Goal: Transaction & Acquisition: Purchase product/service

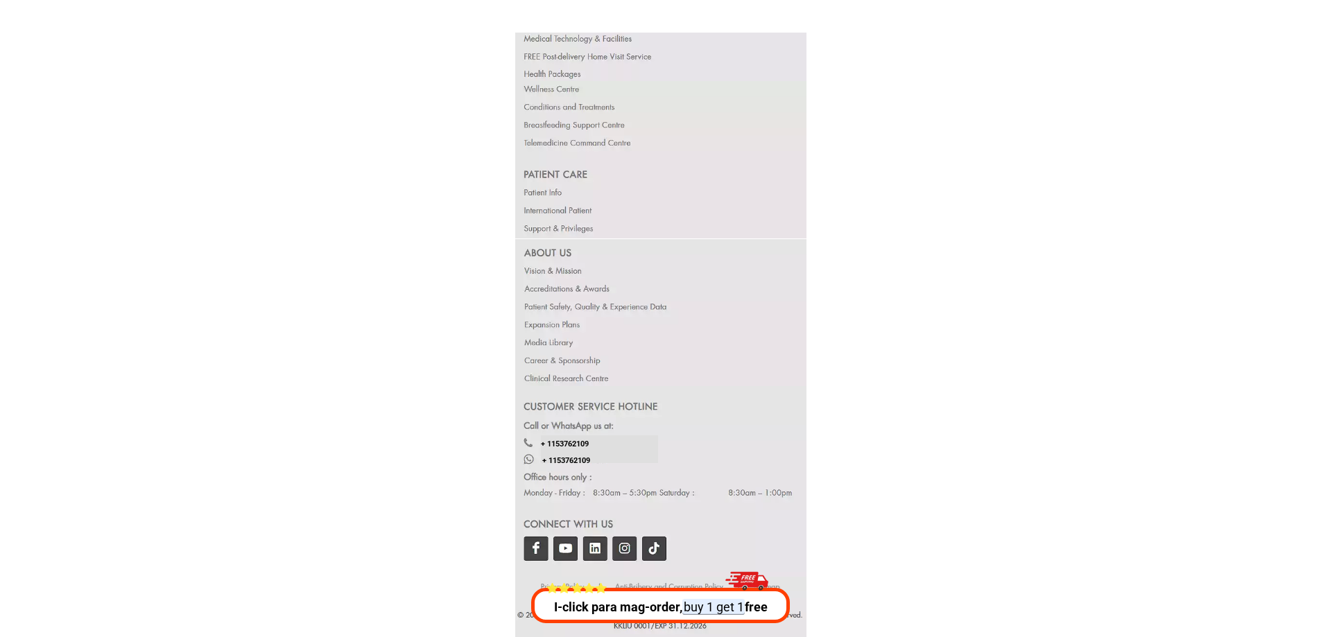
scroll to position [26827, 0]
click at [539, 544] on div at bounding box center [661, 480] width 292 height 191
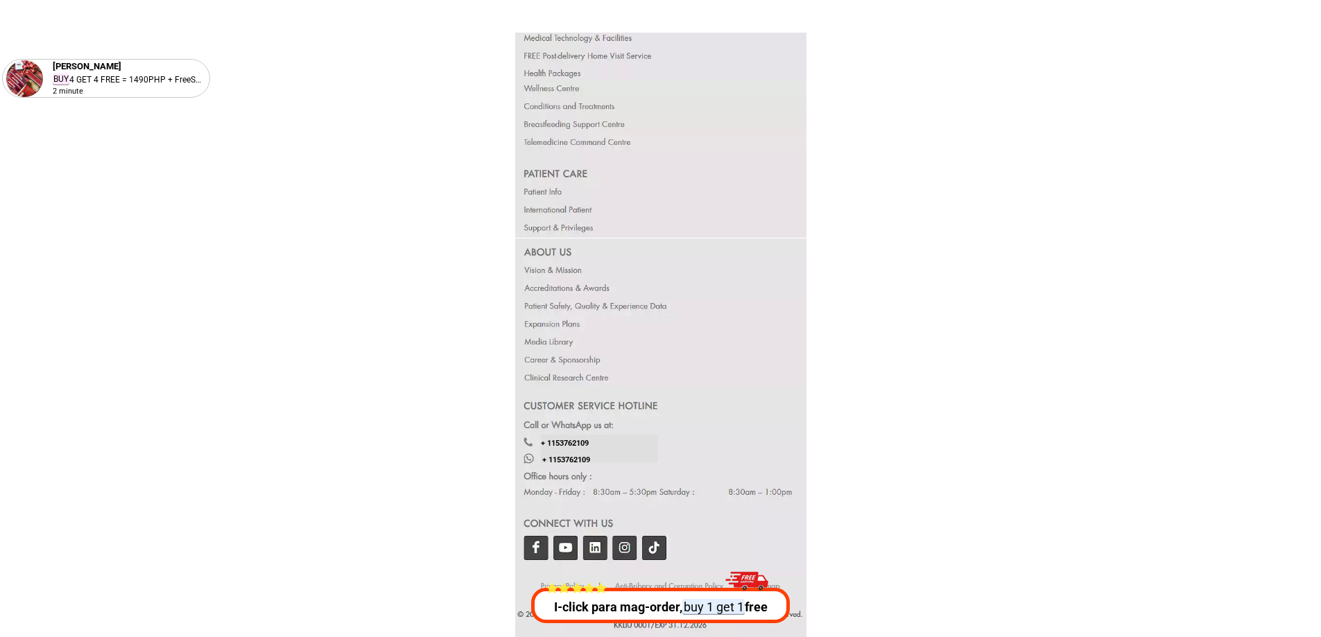
click at [539, 544] on div at bounding box center [661, 480] width 292 height 191
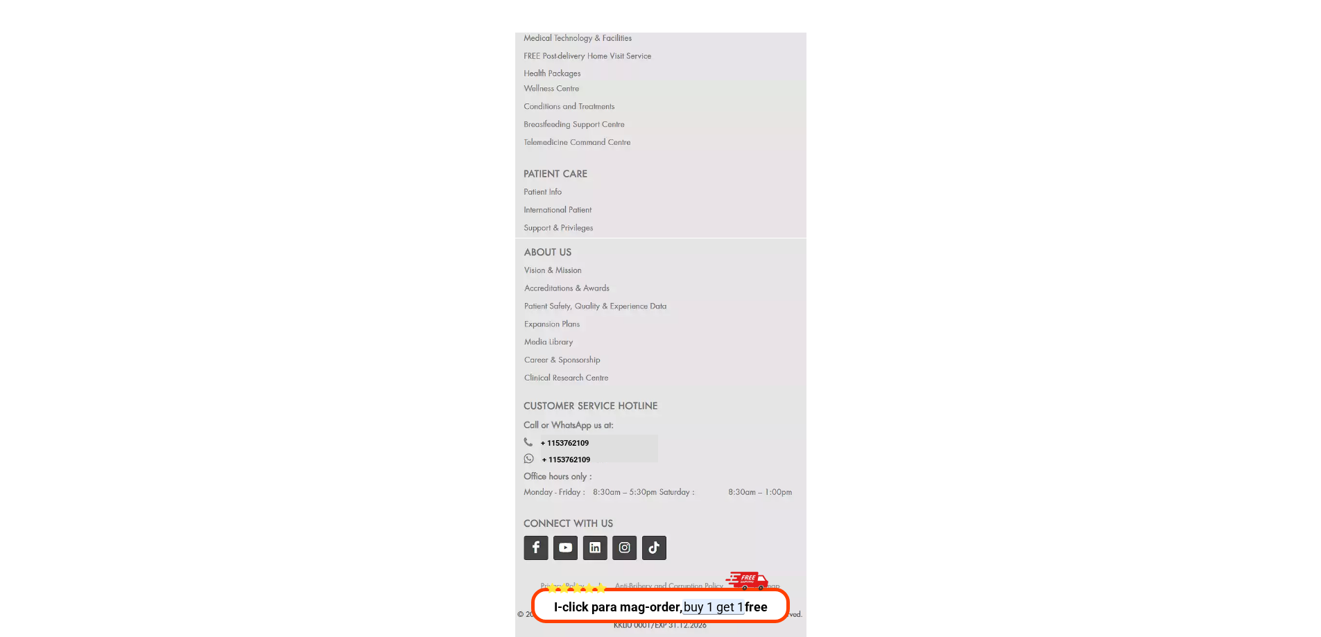
click at [552, 305] on div at bounding box center [660, 311] width 291 height 147
click at [567, 352] on div at bounding box center [660, 311] width 291 height 147
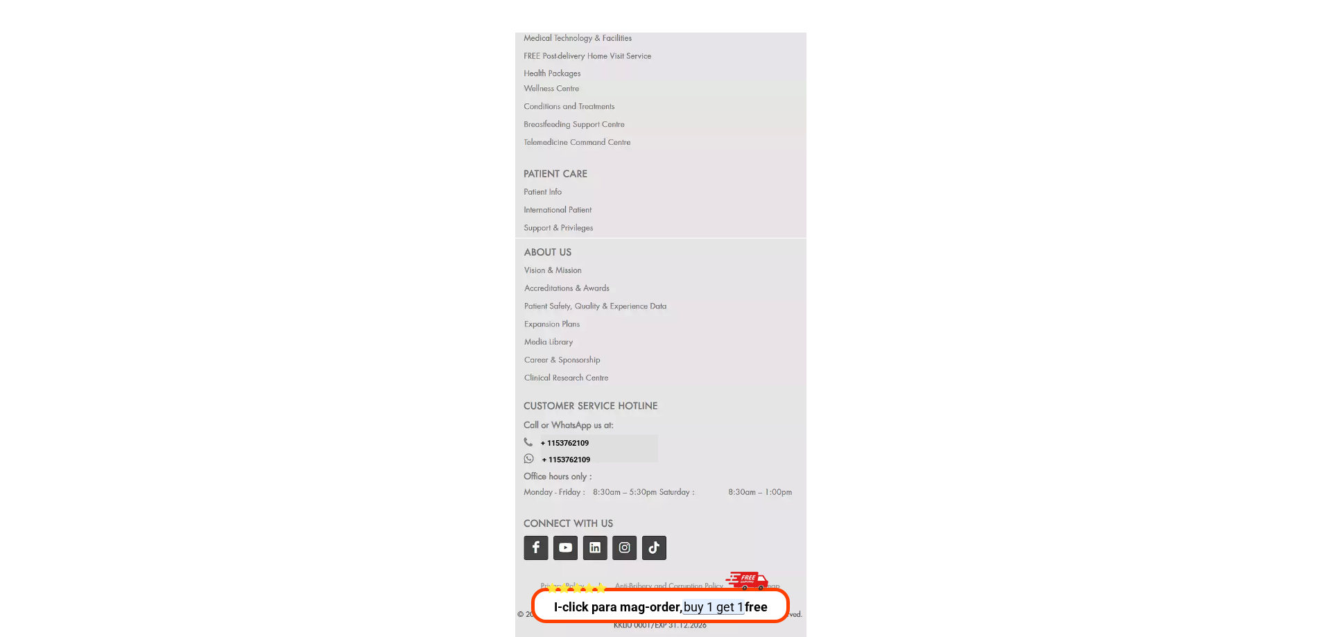
click at [567, 352] on div at bounding box center [660, 311] width 291 height 147
